Goal: Information Seeking & Learning: Learn about a topic

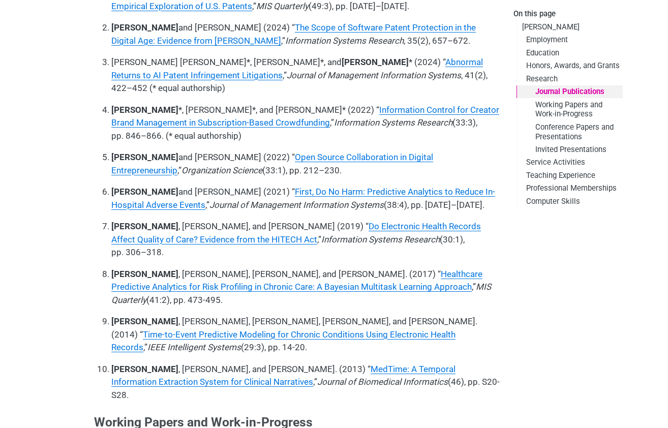
scroll to position [1170, 0]
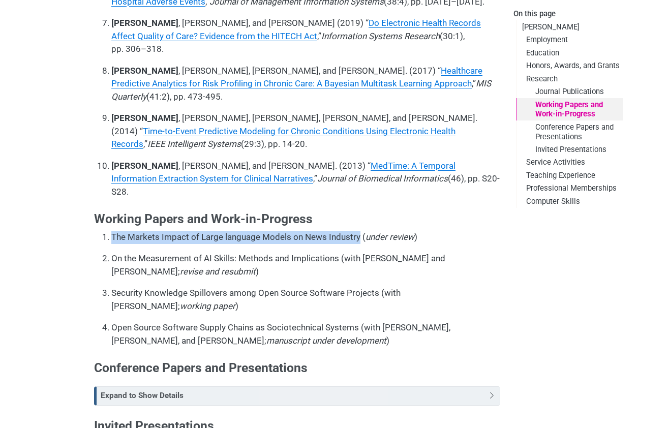
drag, startPoint x: 114, startPoint y: 119, endPoint x: 360, endPoint y: 116, distance: 245.7
click at [360, 231] on p "The Markets Impact of Large language Models on News Industry ( under review )" at bounding box center [305, 237] width 389 height 13
copy p "The Markets Impact of Large language Models on News Industry"
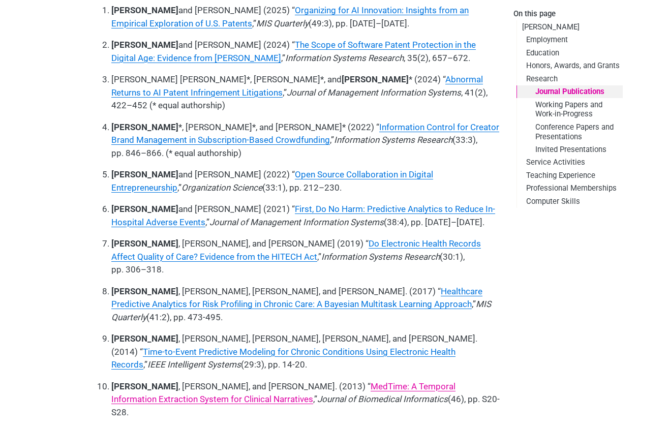
scroll to position [967, 0]
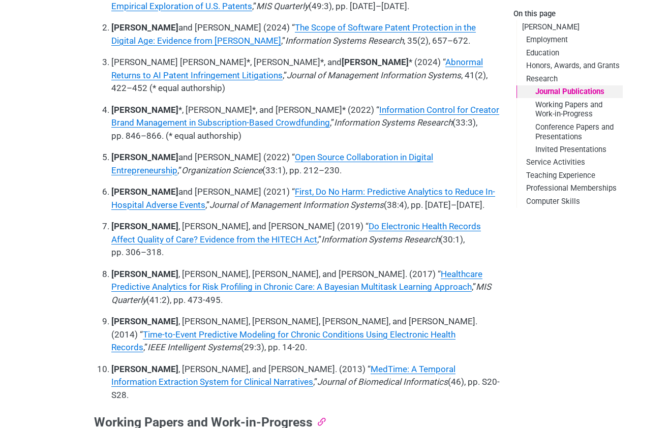
click at [320, 415] on link "Anchor" at bounding box center [321, 421] width 12 height 13
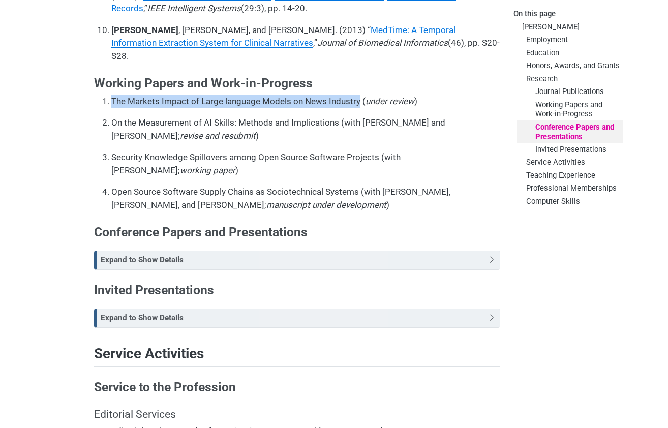
scroll to position [1312, 0]
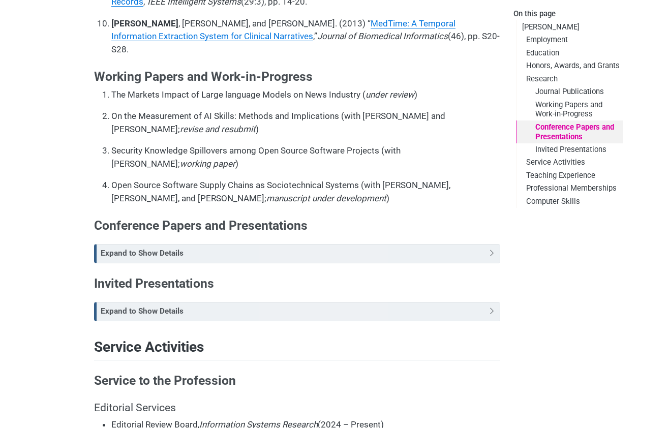
click at [487, 303] on div "Toggle callout" at bounding box center [491, 312] width 10 height 18
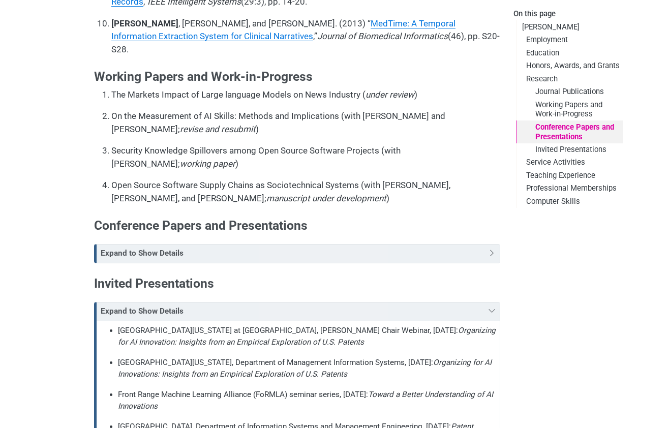
click at [487, 303] on div "Toggle callout" at bounding box center [491, 312] width 10 height 18
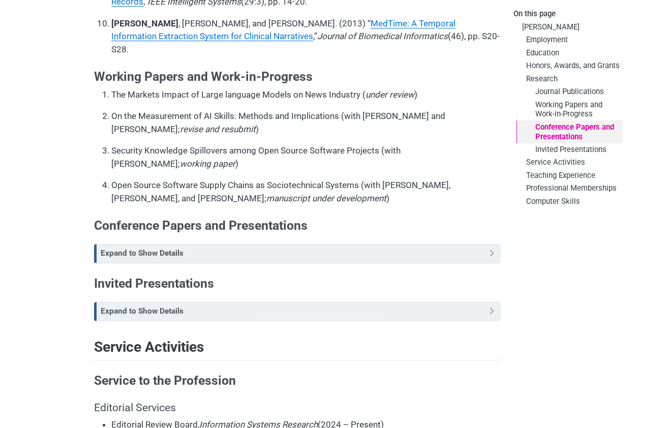
click at [489, 250] on icon "Toggle callout" at bounding box center [492, 254] width 8 height 9
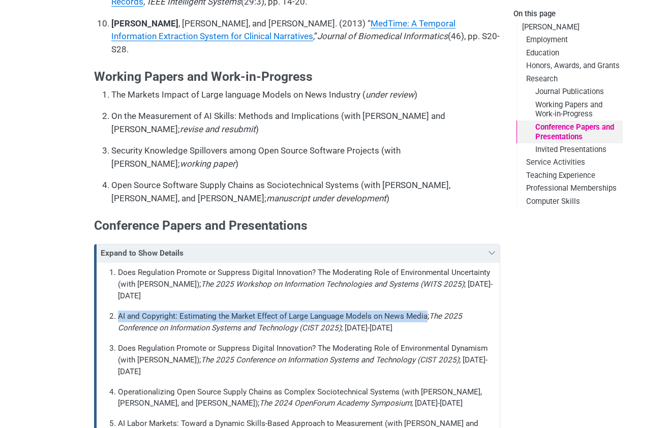
drag, startPoint x: 118, startPoint y: 196, endPoint x: 427, endPoint y: 197, distance: 308.8
click at [427, 311] on p "AI and Copyright: Estimating the Market Effect of Large Language Models on News…" at bounding box center [307, 322] width 378 height 23
copy p "AI and Copyright: Estimating the Market Effect of Large Language Models on News…"
